Goal: Task Accomplishment & Management: Manage account settings

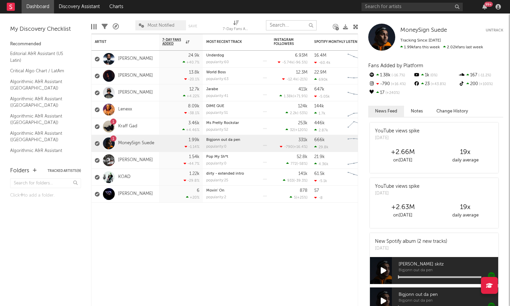
click at [285, 27] on input "text" at bounding box center [291, 25] width 51 height 10
type input "lil"
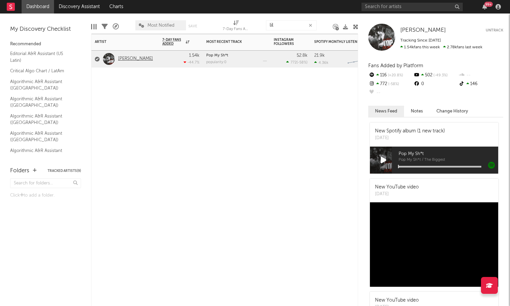
click at [125, 59] on link "[PERSON_NAME]" at bounding box center [135, 59] width 35 height 6
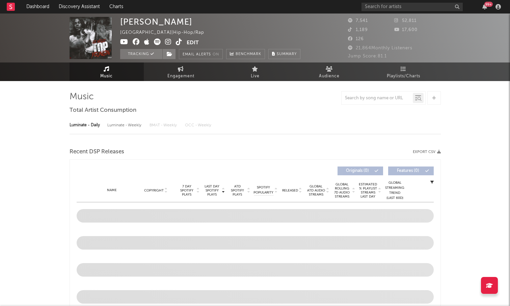
select select "6m"
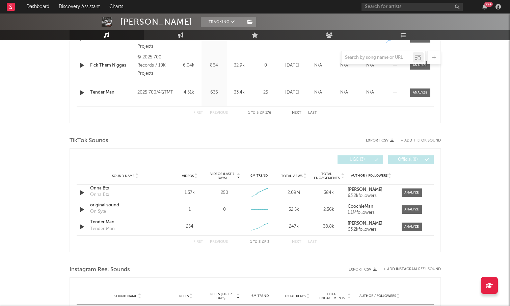
scroll to position [369, 0]
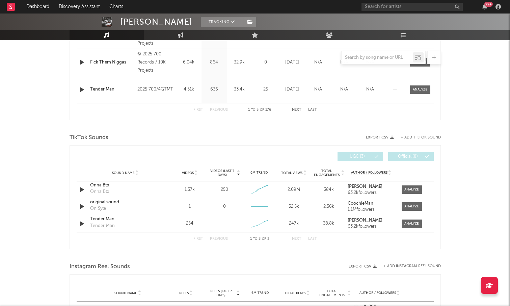
click at [165, 265] on div "Instagram Reel Sounds" at bounding box center [255, 266] width 371 height 11
click at [105, 204] on div "original sound" at bounding box center [125, 202] width 71 height 7
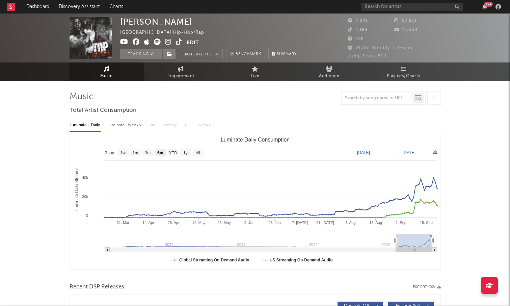
scroll to position [0, 0]
click at [189, 44] on button "Edit" at bounding box center [193, 42] width 12 height 8
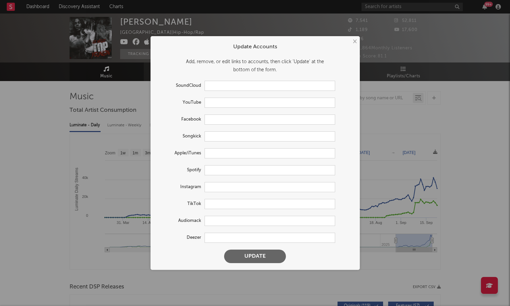
type input "[URL][DOMAIN_NAME]"
type input "[URL][DOMAIN_NAME][PERSON_NAME]"
type input "[URL][DOMAIN_NAME]"
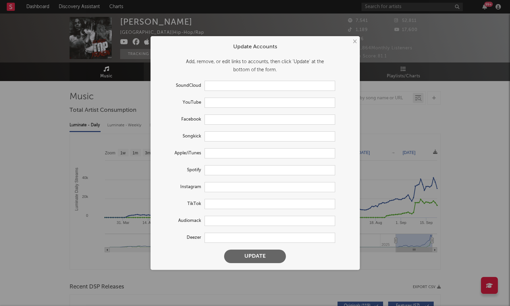
type input "[URL][DOMAIN_NAME]"
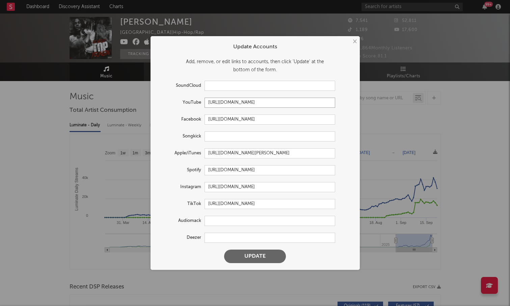
click at [255, 102] on input "[URL][DOMAIN_NAME]" at bounding box center [269, 103] width 131 height 10
